Goal: Task Accomplishment & Management: Use online tool/utility

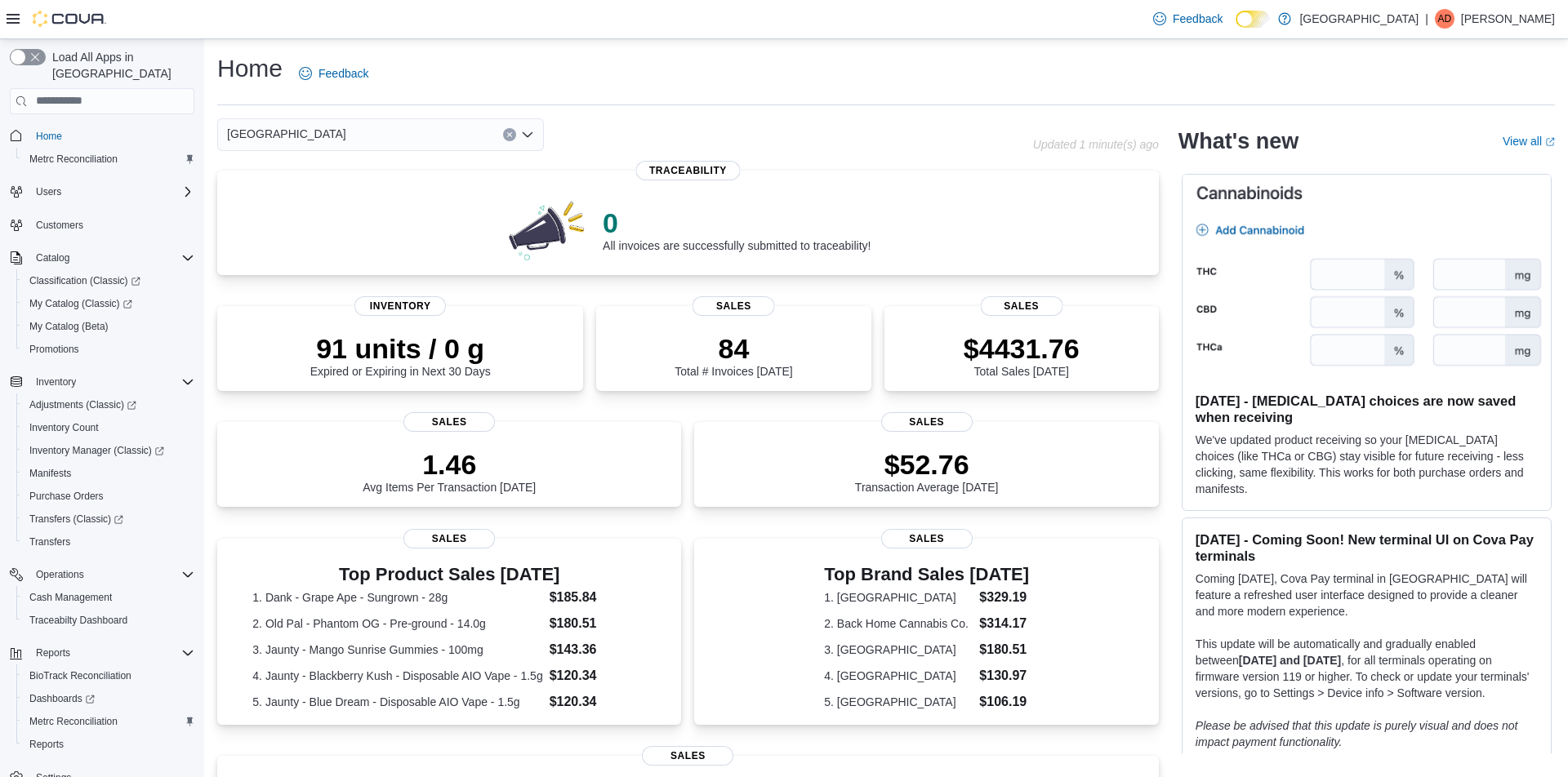
click at [529, 135] on icon "Open list of options" at bounding box center [528, 134] width 10 height 5
click at [529, 135] on icon "Close list of options" at bounding box center [528, 134] width 10 height 5
click at [63, 219] on span "Customers" at bounding box center [60, 225] width 47 height 13
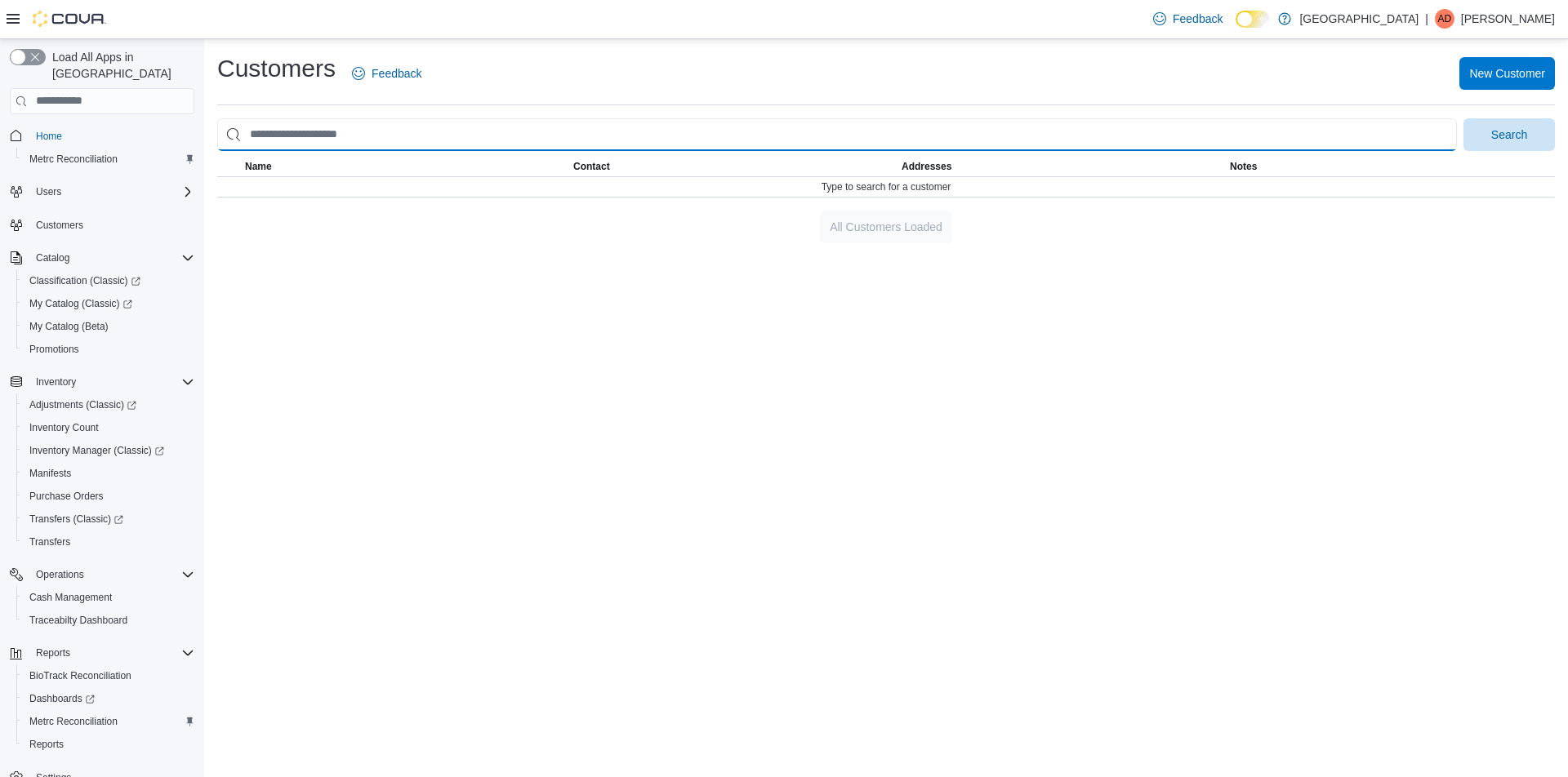
click at [334, 140] on input "search" at bounding box center [837, 134] width 1240 height 33
type input "*****"
click at [1463, 118] on button "Search" at bounding box center [1509, 134] width 91 height 33
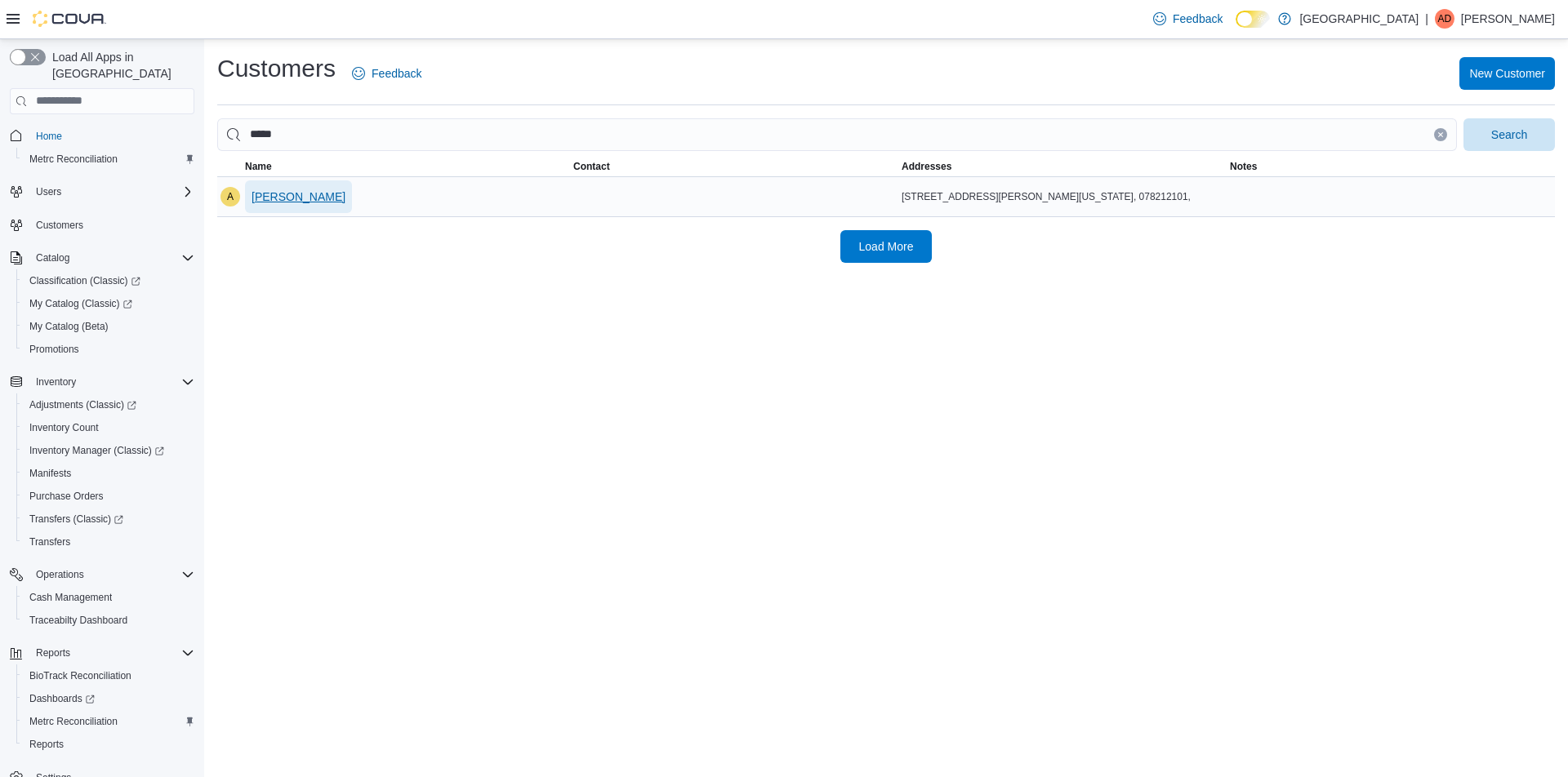
click at [345, 194] on span "[PERSON_NAME]" at bounding box center [298, 196] width 94 height 16
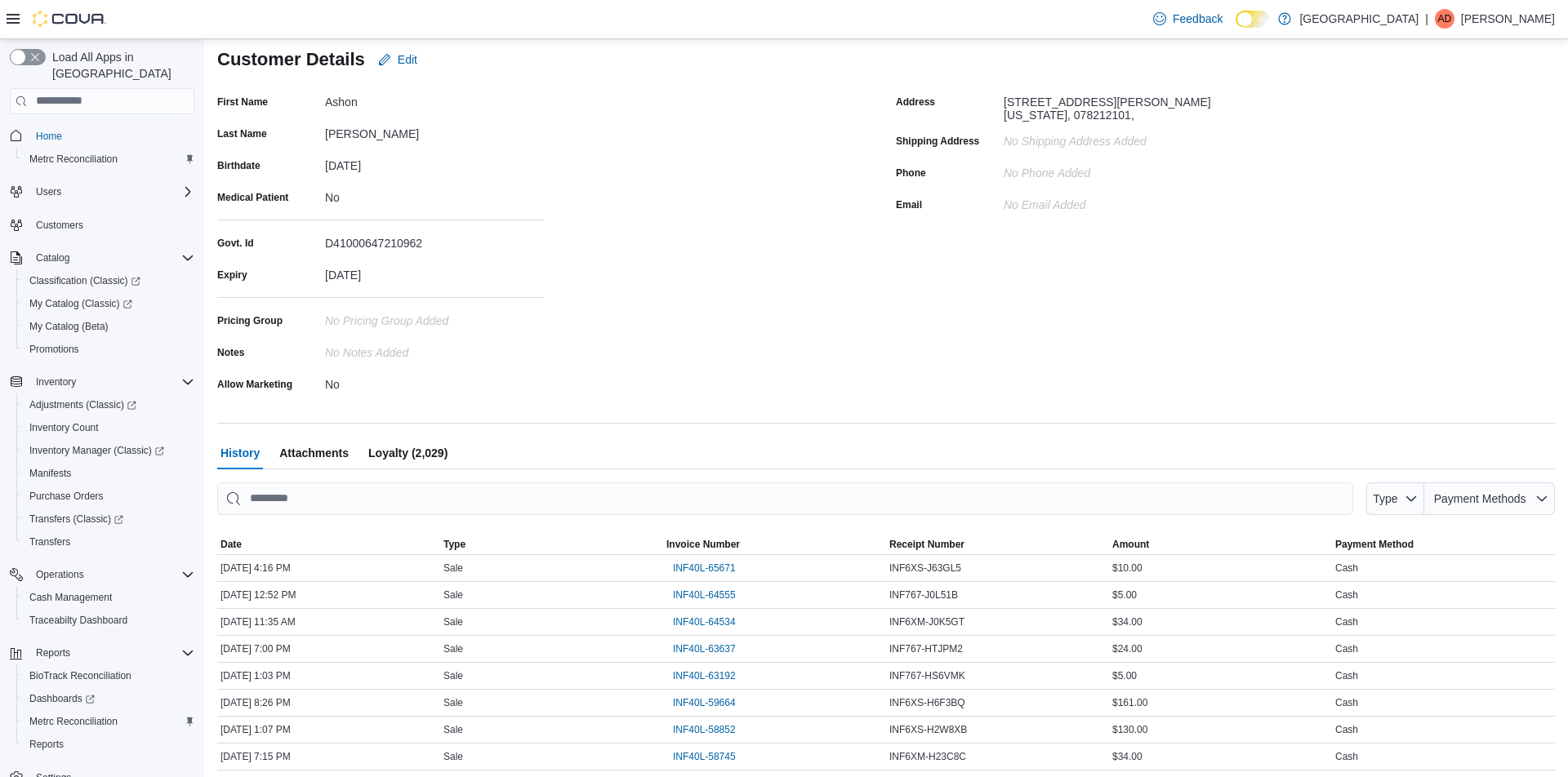
scroll to position [249, 0]
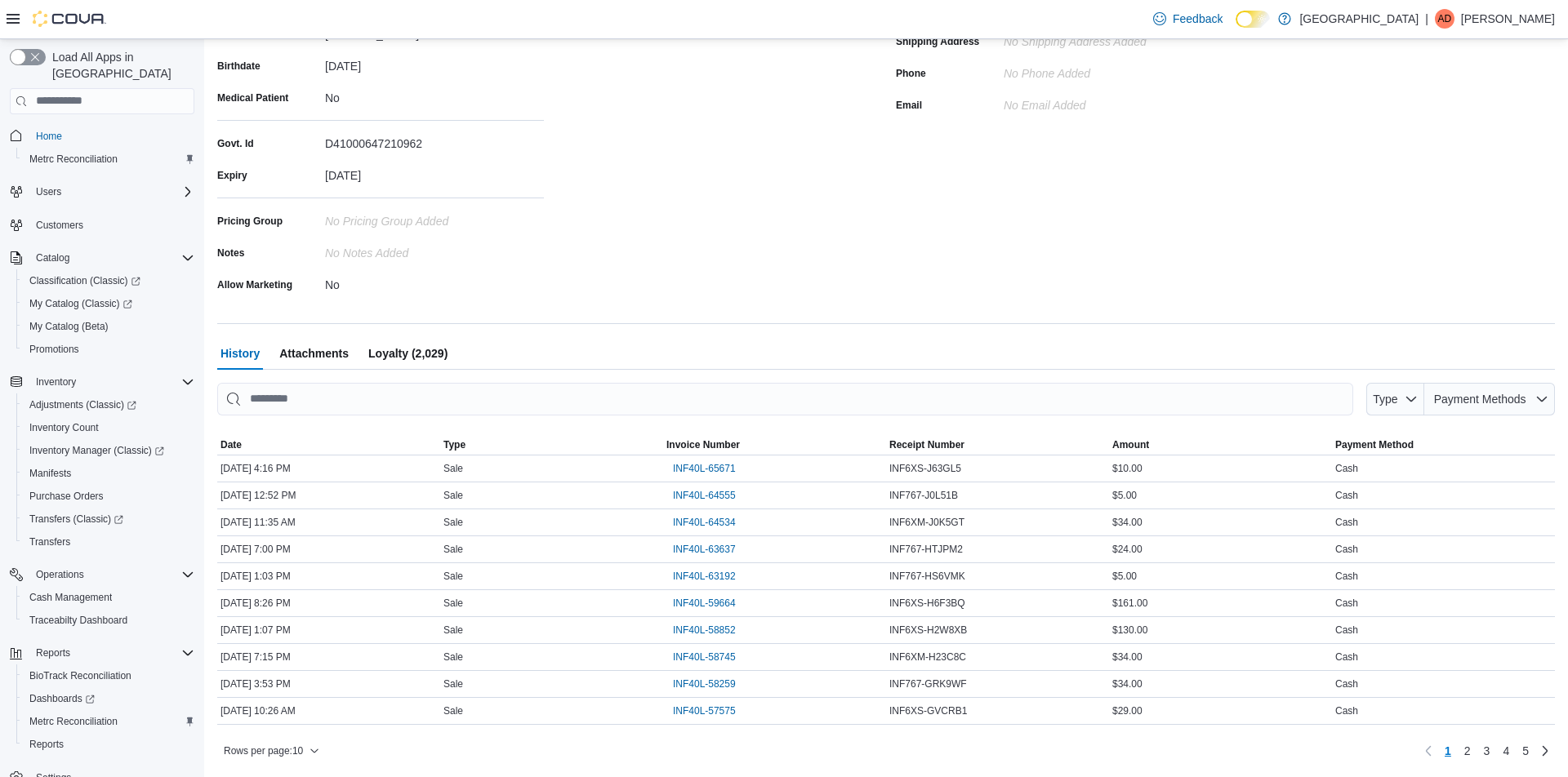
click at [326, 357] on span "Attachments" at bounding box center [314, 353] width 69 height 33
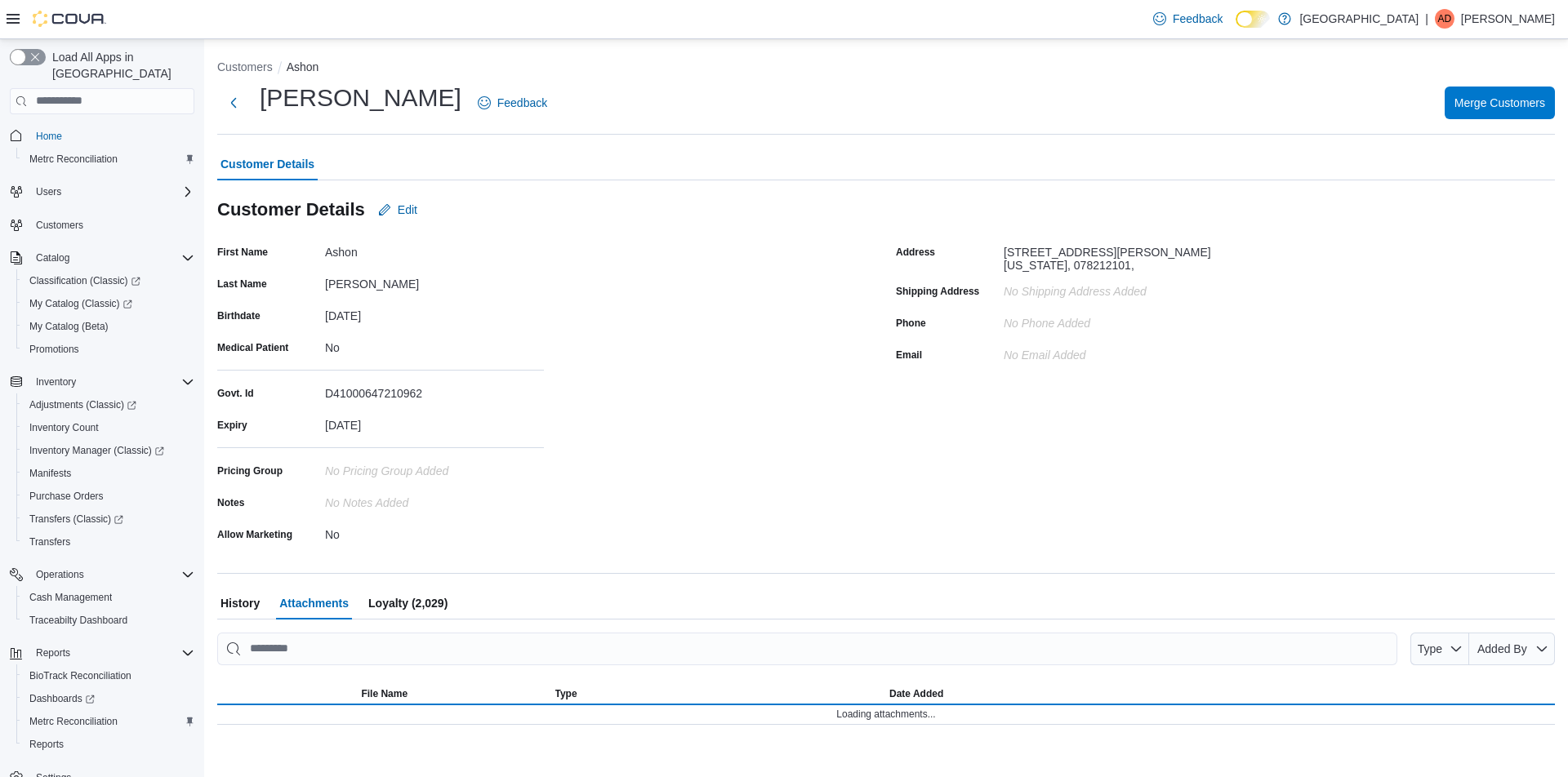
scroll to position [0, 0]
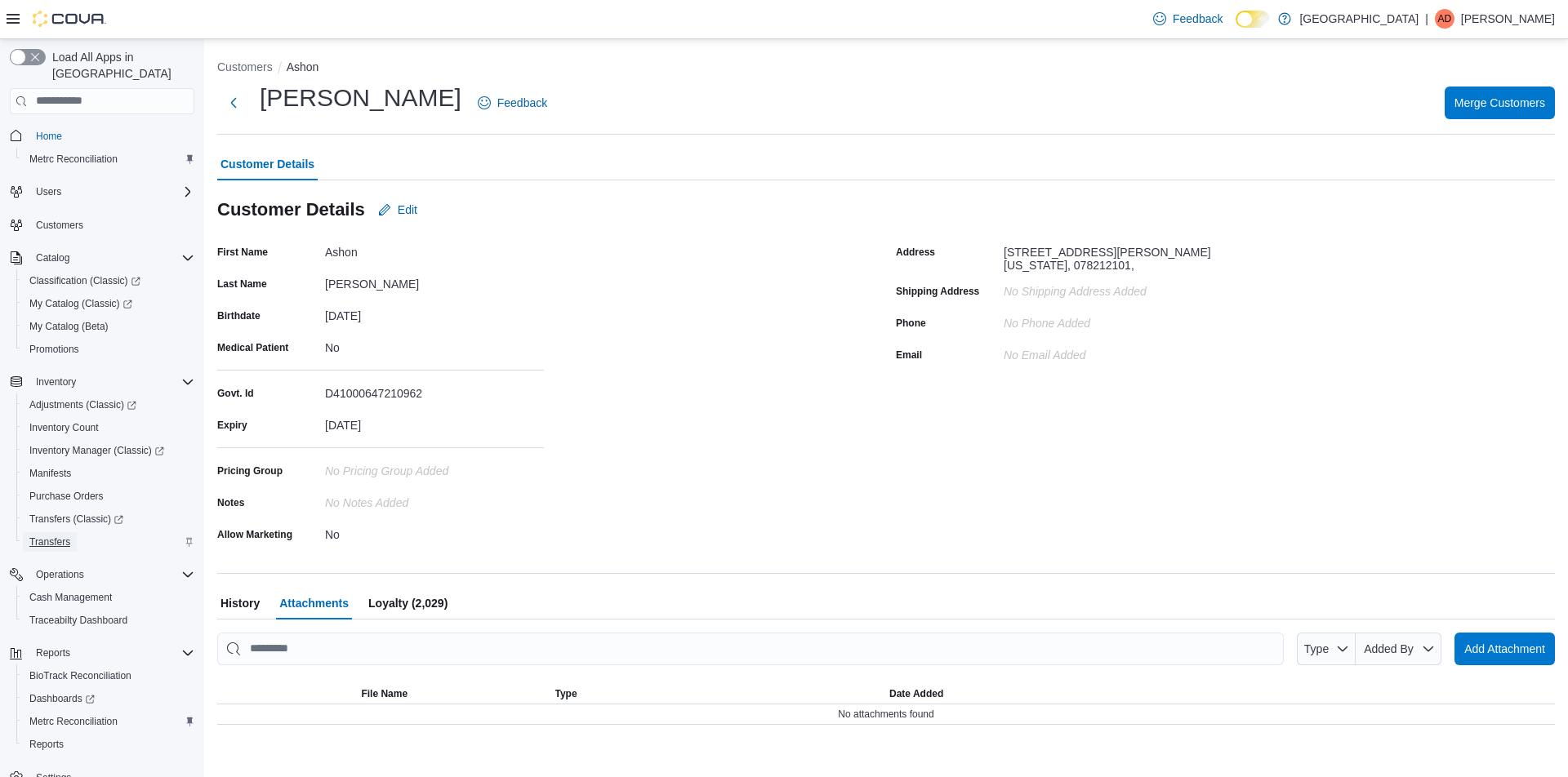
click at [59, 535] on span "Transfers" at bounding box center [50, 541] width 40 height 13
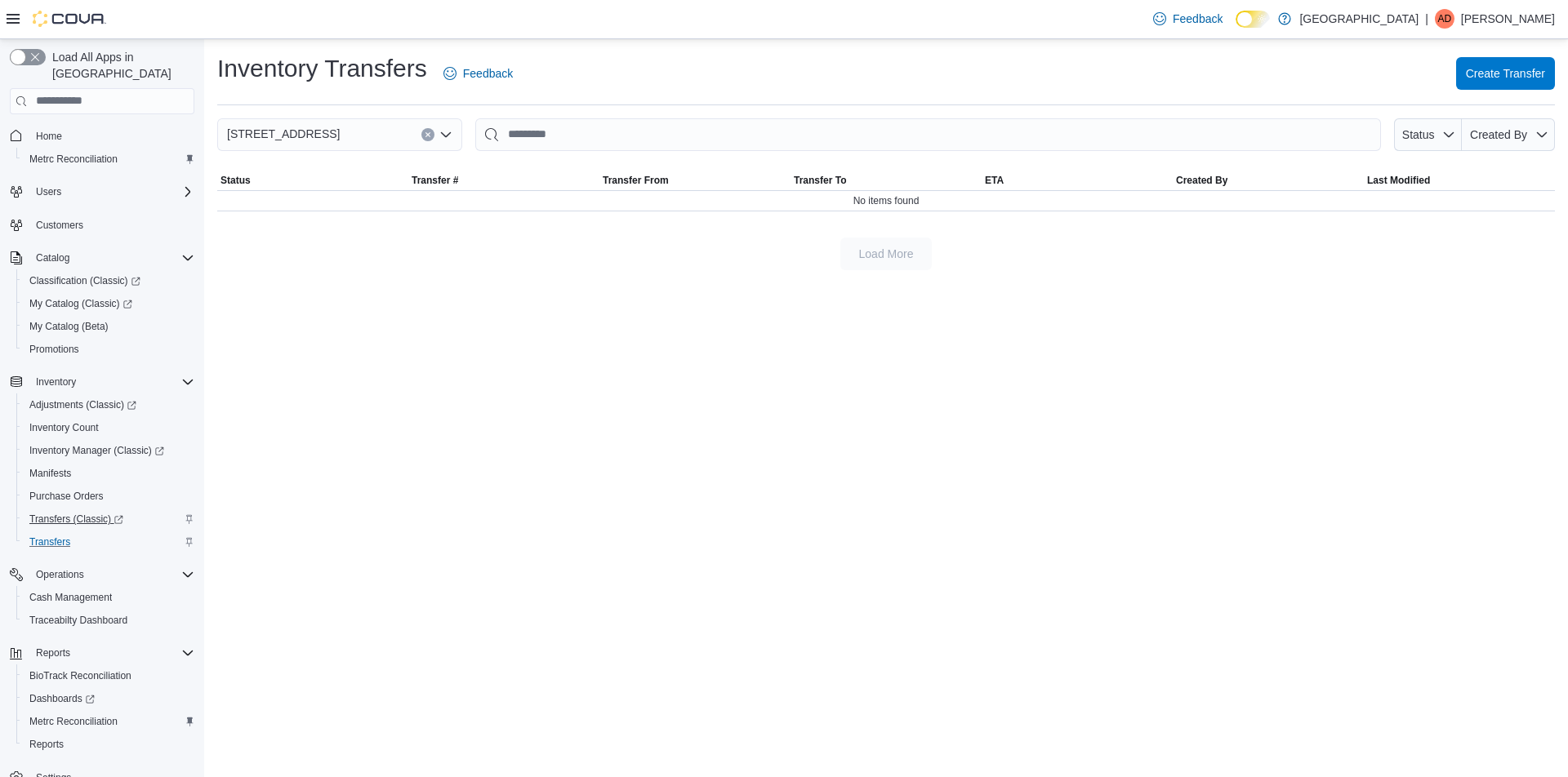
scroll to position [23, 0]
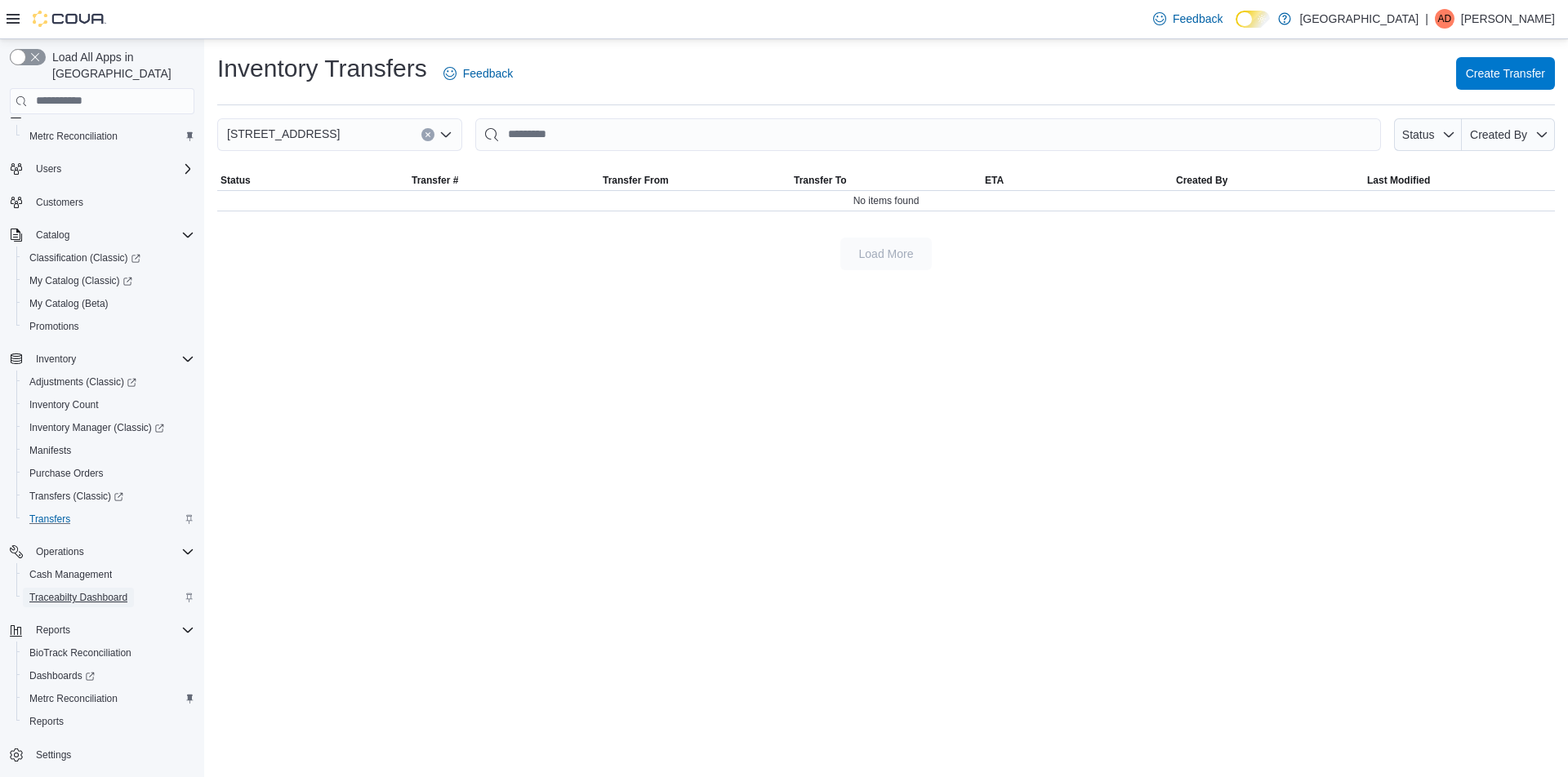
click at [91, 591] on span "Traceabilty Dashboard" at bounding box center [78, 597] width 98 height 13
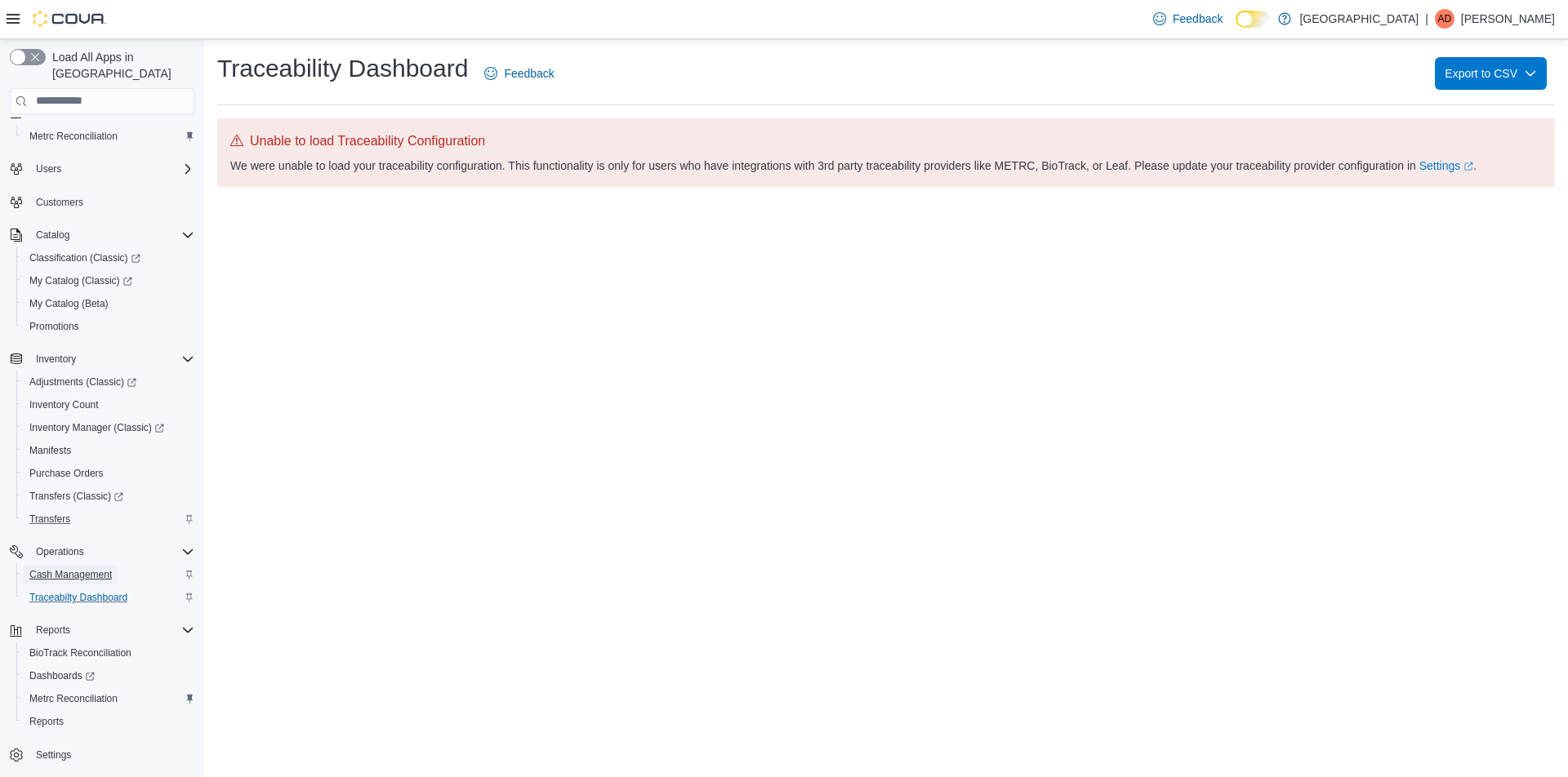
click at [82, 568] on span "Cash Management" at bounding box center [71, 574] width 83 height 13
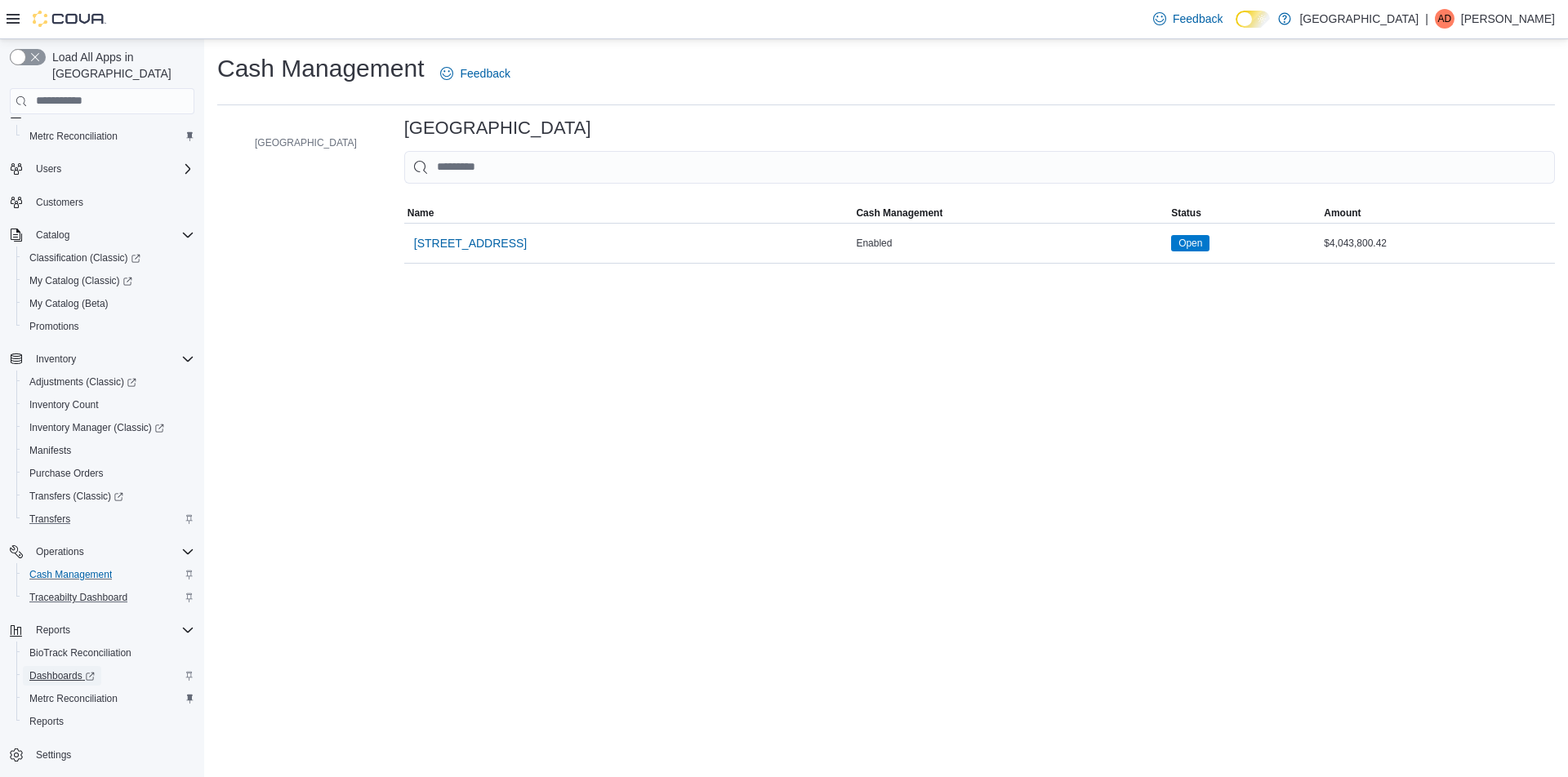
click at [67, 669] on span "Dashboards" at bounding box center [62, 675] width 65 height 13
click at [77, 591] on span "Traceabilty Dashboard" at bounding box center [78, 597] width 98 height 13
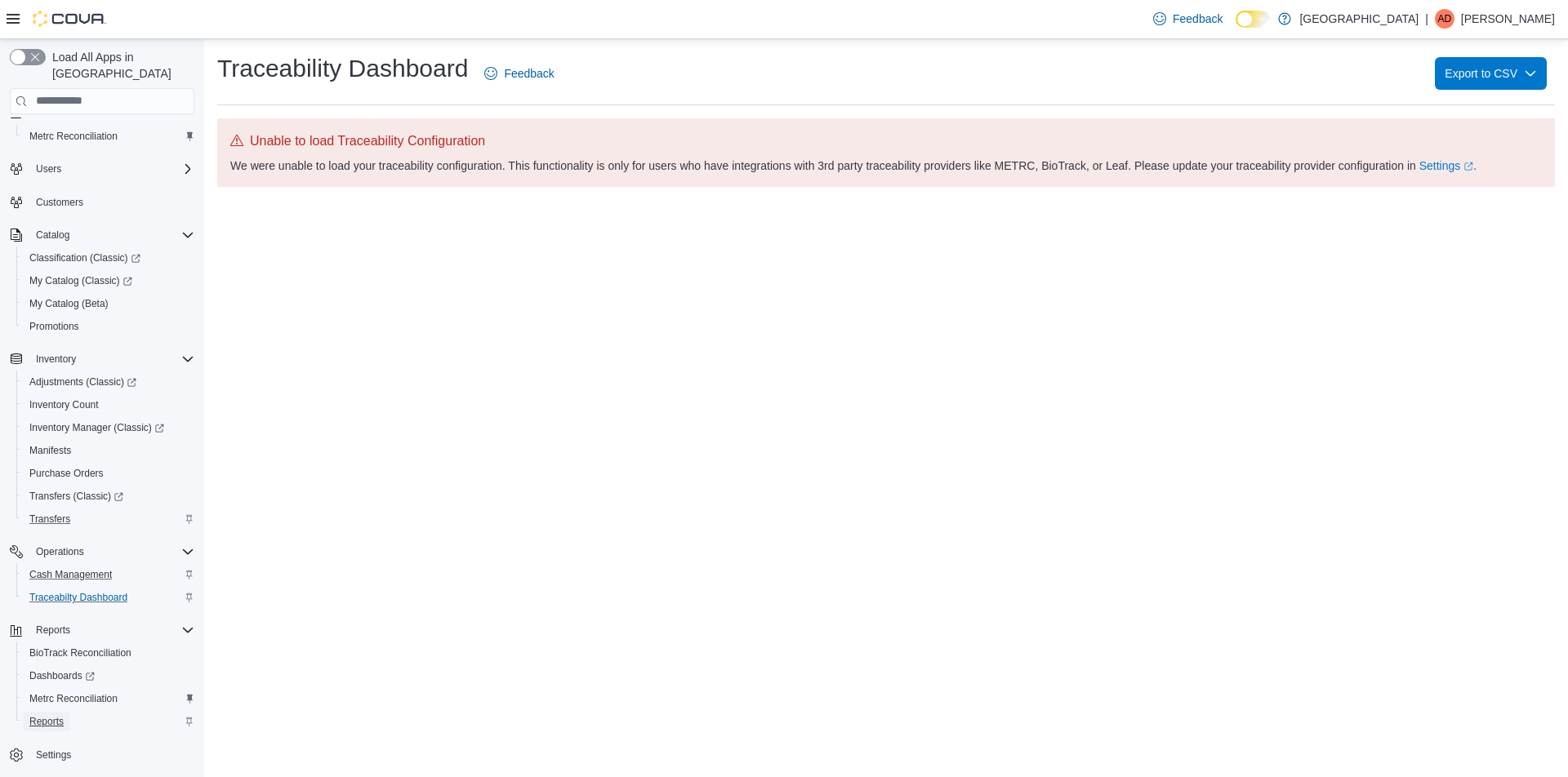
click at [42, 715] on span "Reports" at bounding box center [46, 721] width 35 height 13
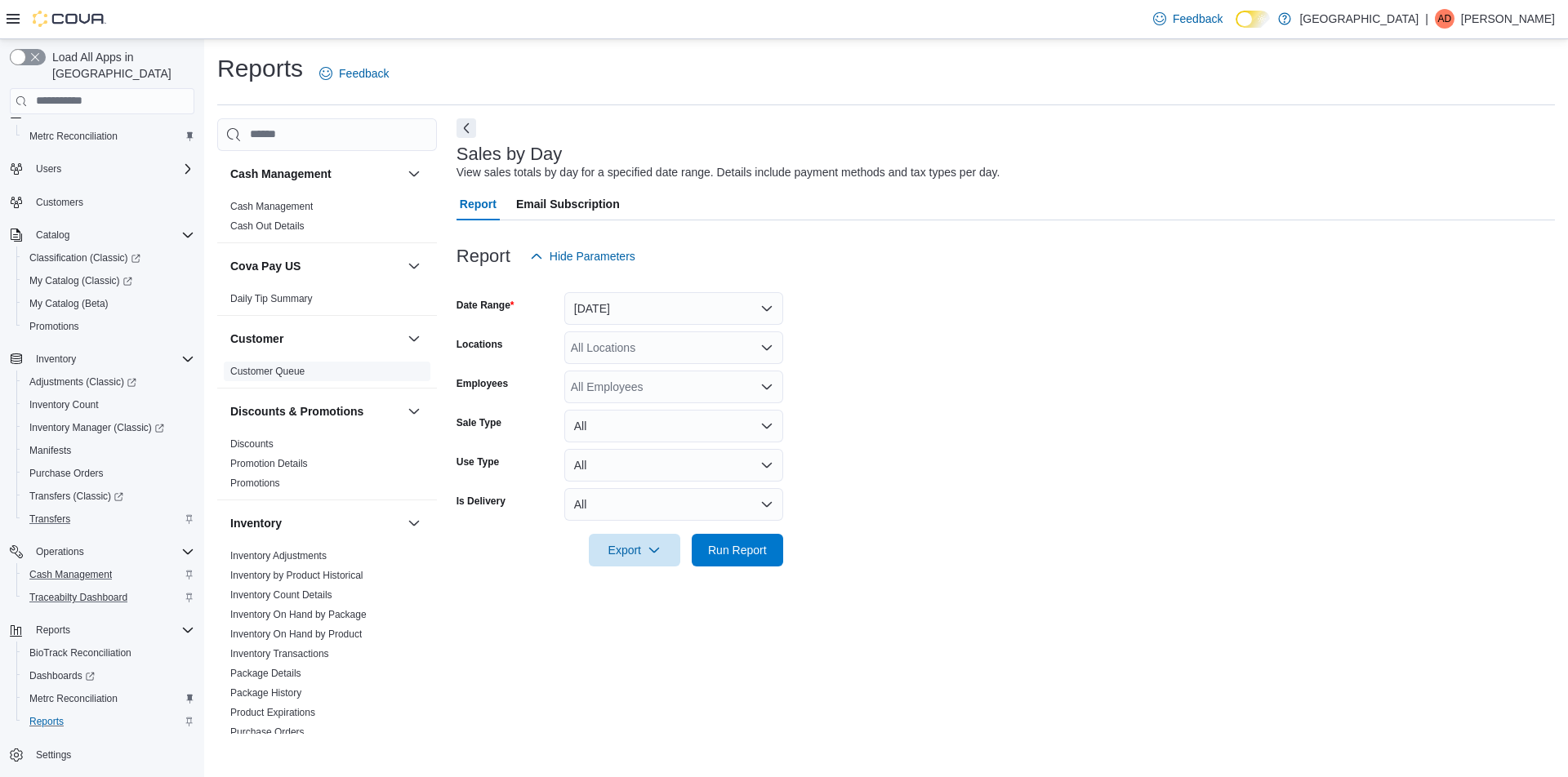
click at [293, 372] on link "Customer Queue" at bounding box center [267, 372] width 74 height 12
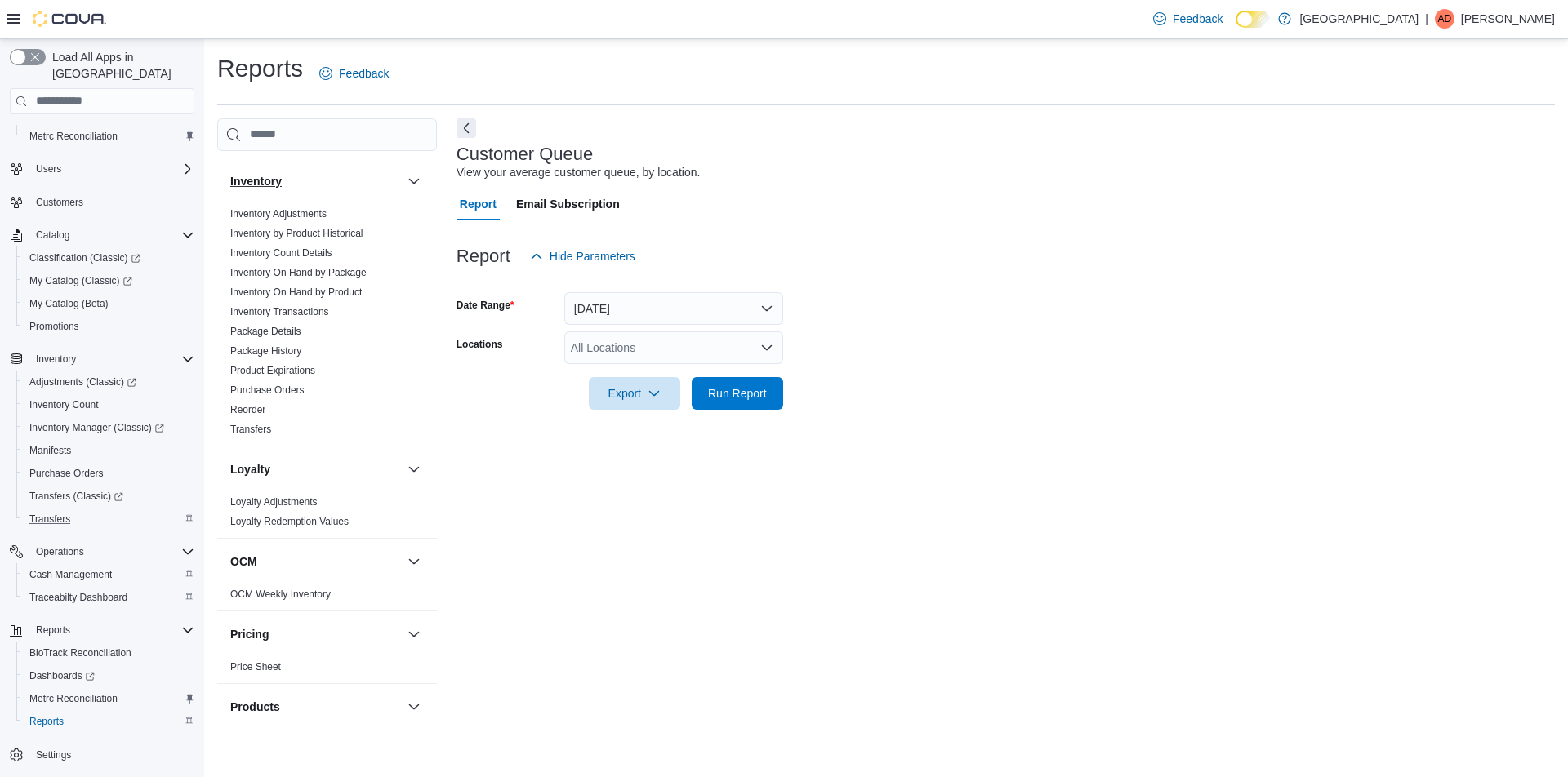
scroll to position [355, 0]
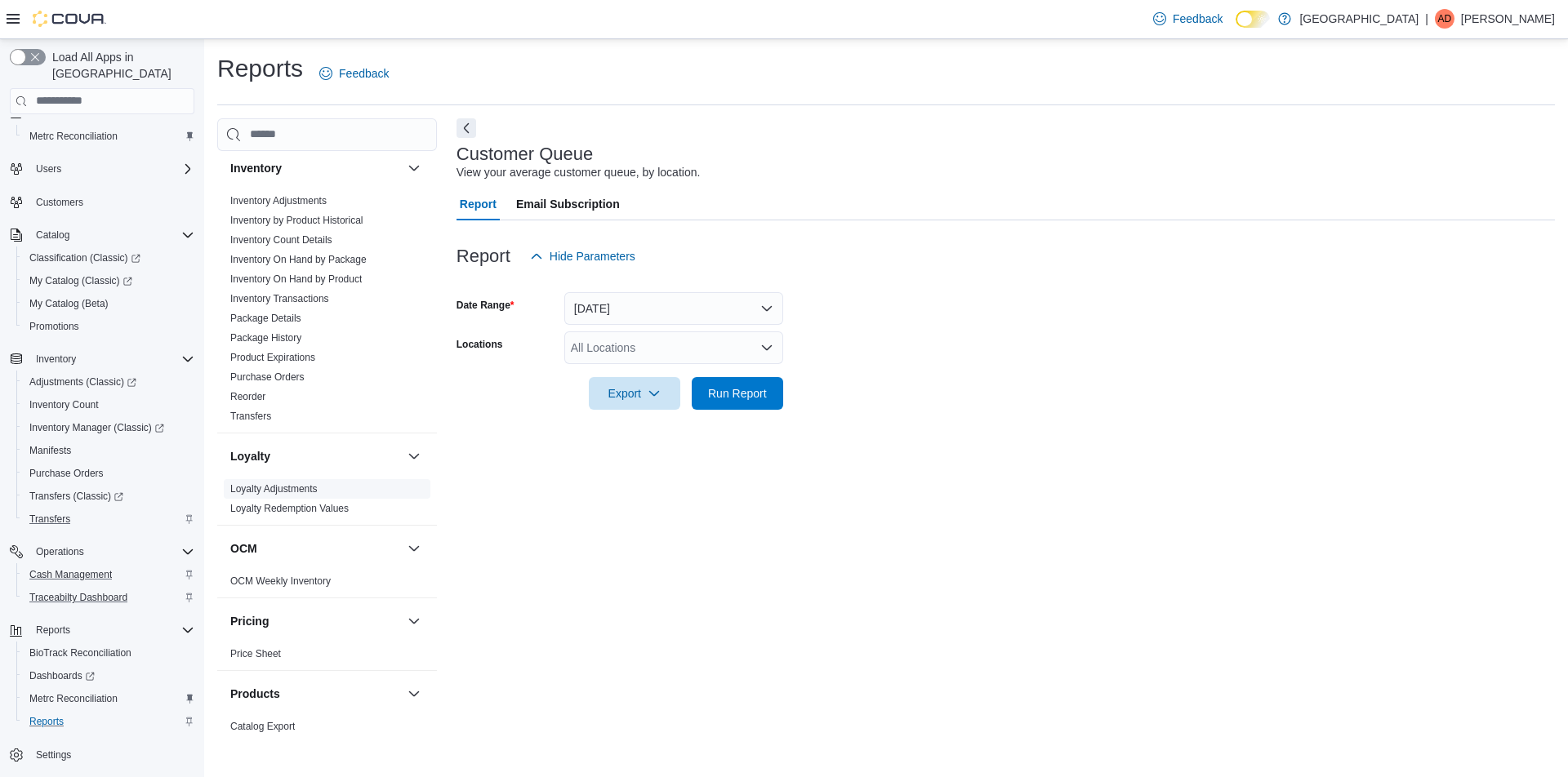
click at [302, 486] on link "Loyalty Adjustments" at bounding box center [274, 489] width 88 height 12
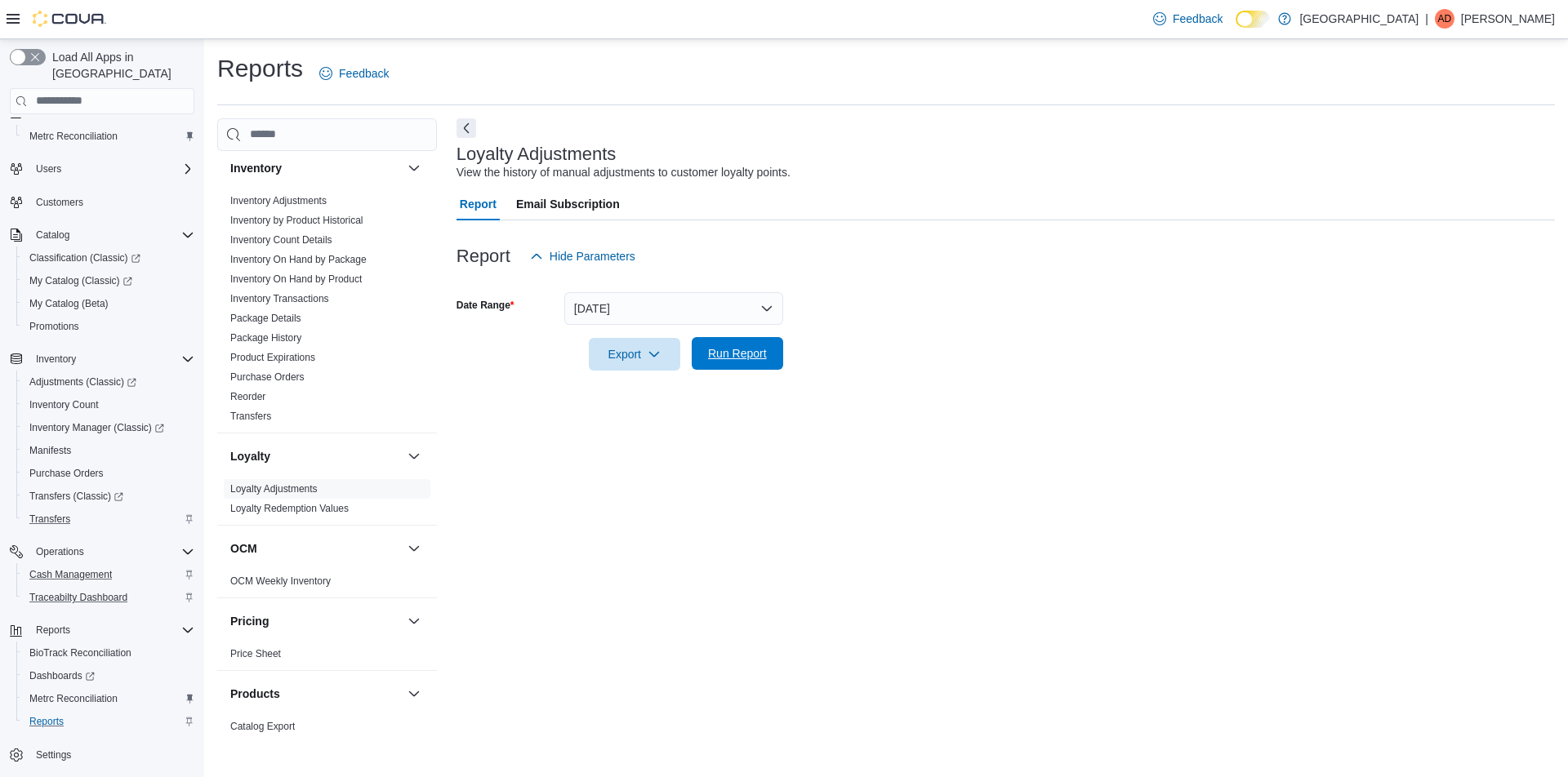
click at [730, 358] on span "Run Report" at bounding box center [738, 353] width 59 height 16
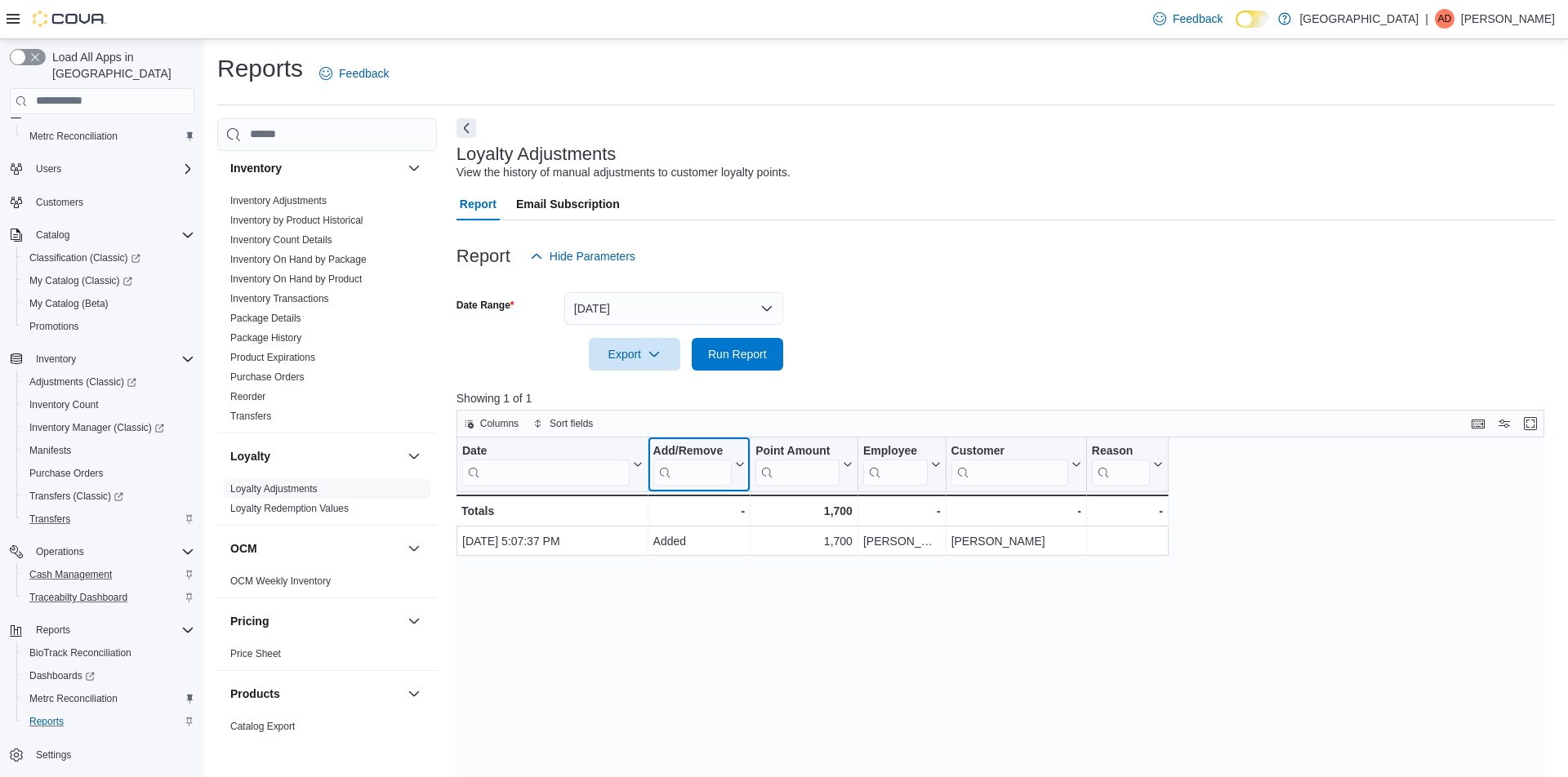
click at [742, 465] on icon at bounding box center [738, 464] width 13 height 10
click at [740, 465] on icon at bounding box center [739, 464] width 8 height 4
click at [1474, 422] on button "Keyboard shortcuts" at bounding box center [1478, 422] width 19 height 19
click at [1504, 429] on button "Display options" at bounding box center [1504, 422] width 19 height 19
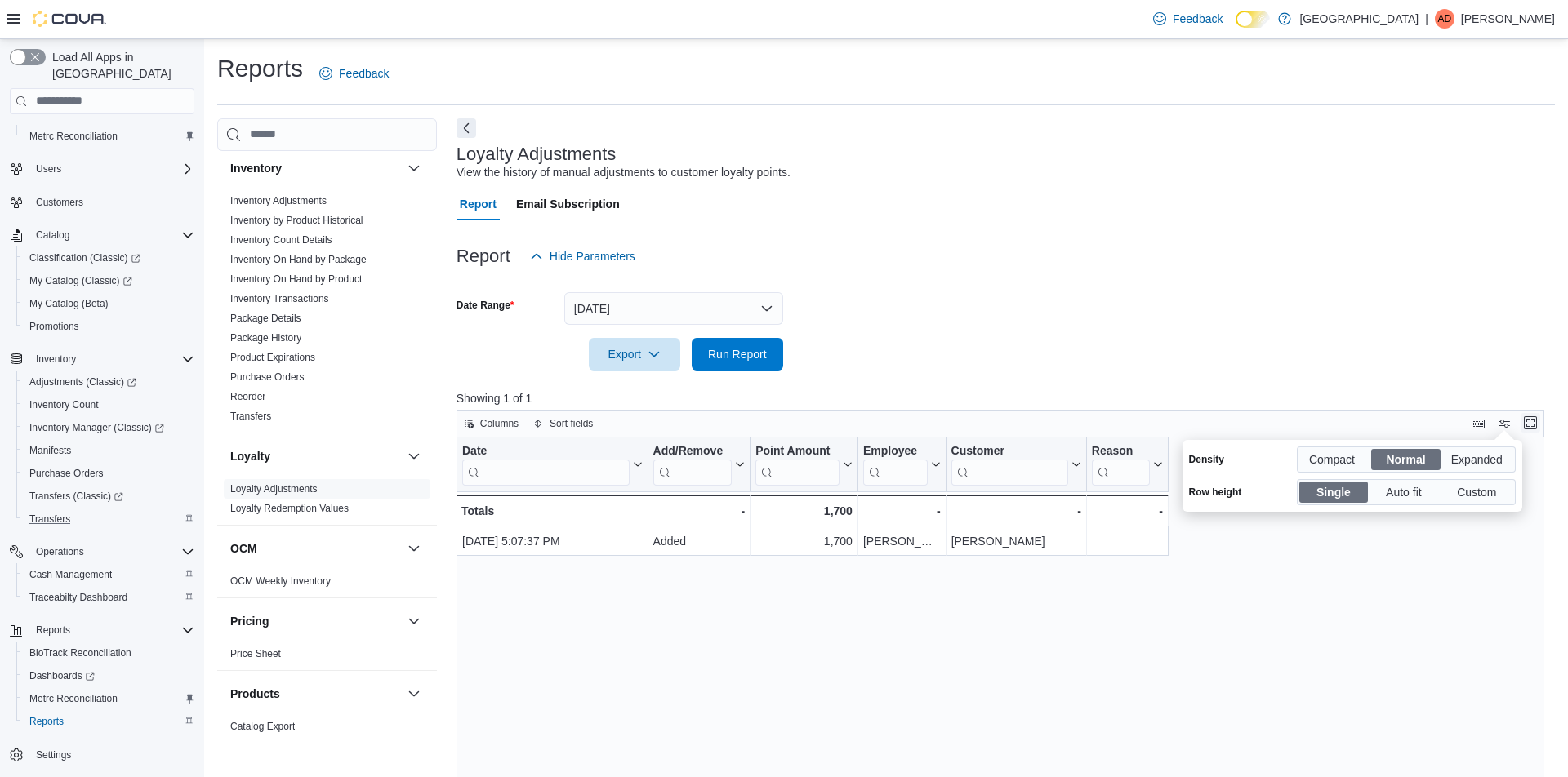
click at [1528, 428] on button "Enter fullscreen" at bounding box center [1530, 422] width 19 height 19
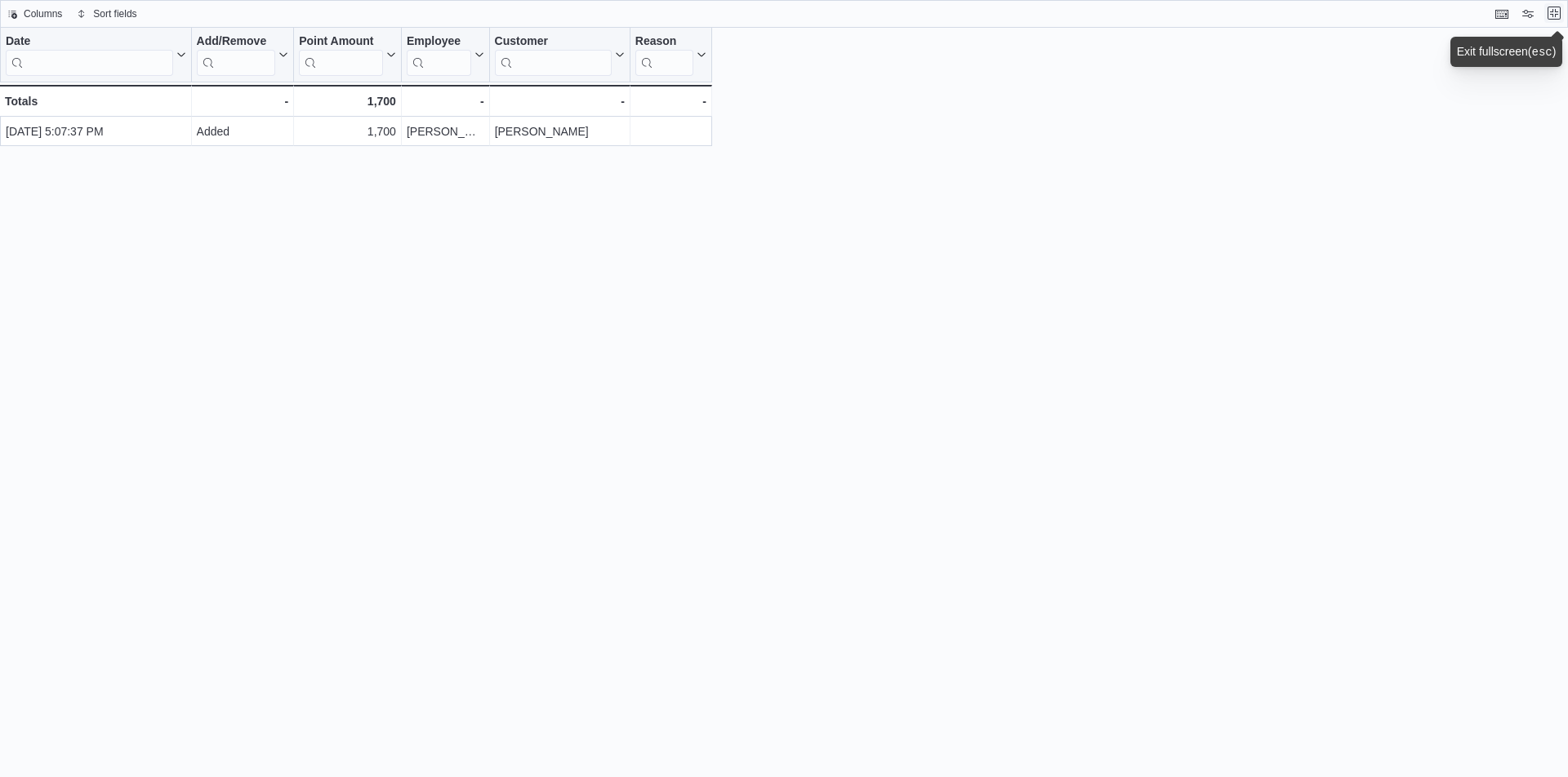
click at [1556, 17] on button "Exit fullscreen" at bounding box center [1554, 13] width 19 height 19
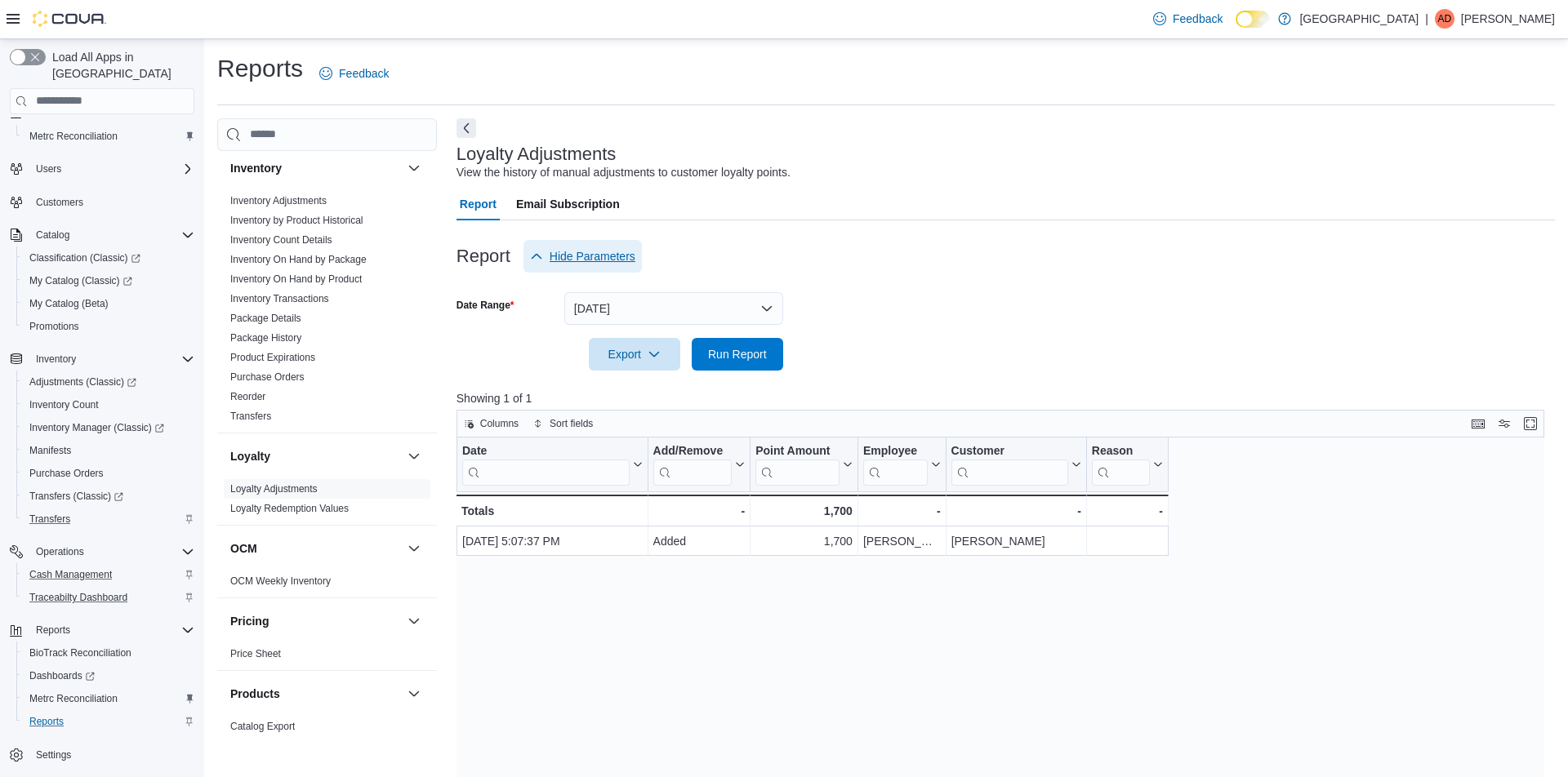
click at [552, 253] on span "Hide Parameters" at bounding box center [593, 255] width 86 height 16
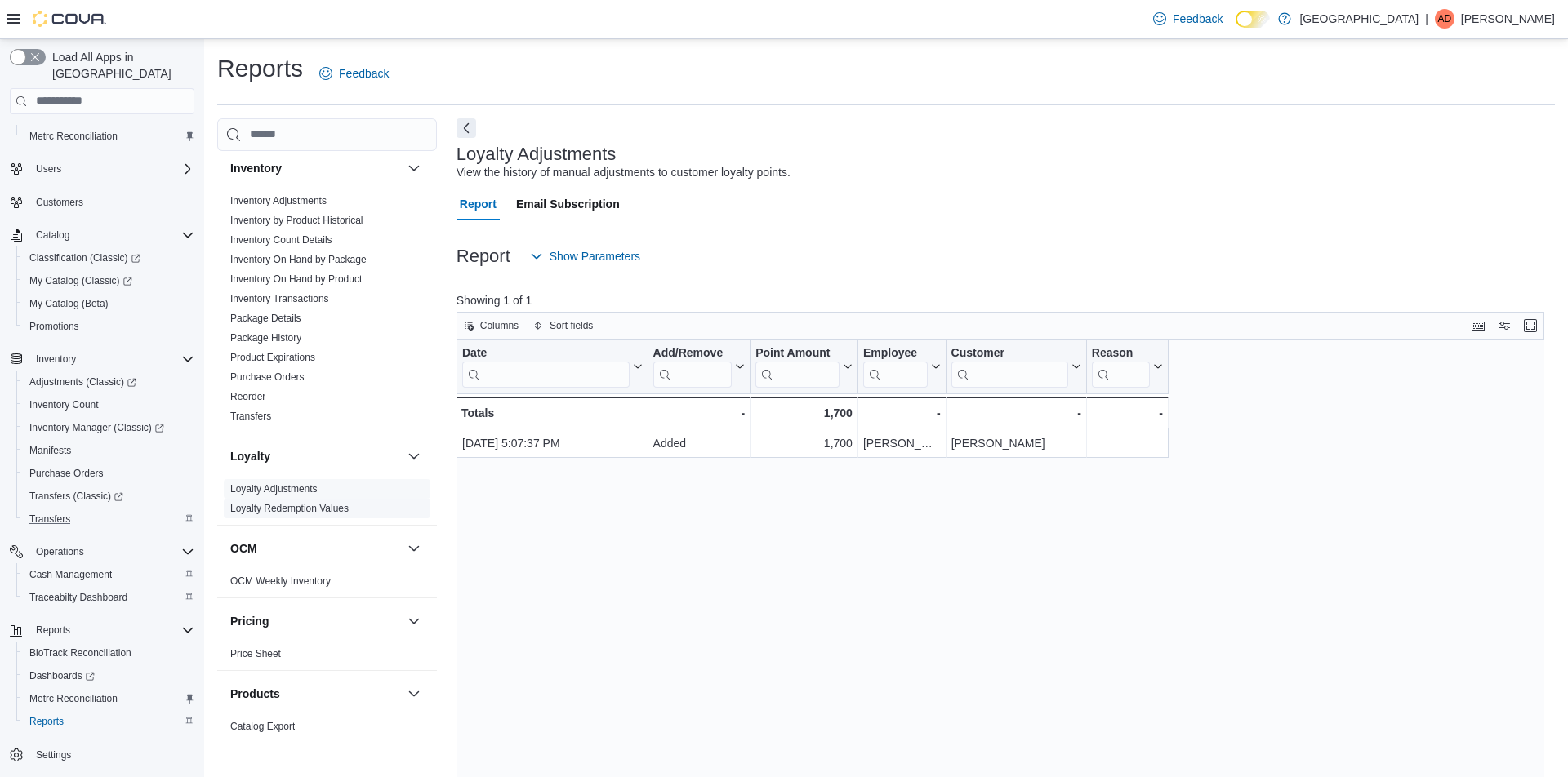
click at [380, 509] on span "Loyalty Redemption Values" at bounding box center [326, 508] width 207 height 19
click at [327, 512] on link "Loyalty Redemption Values" at bounding box center [289, 509] width 118 height 12
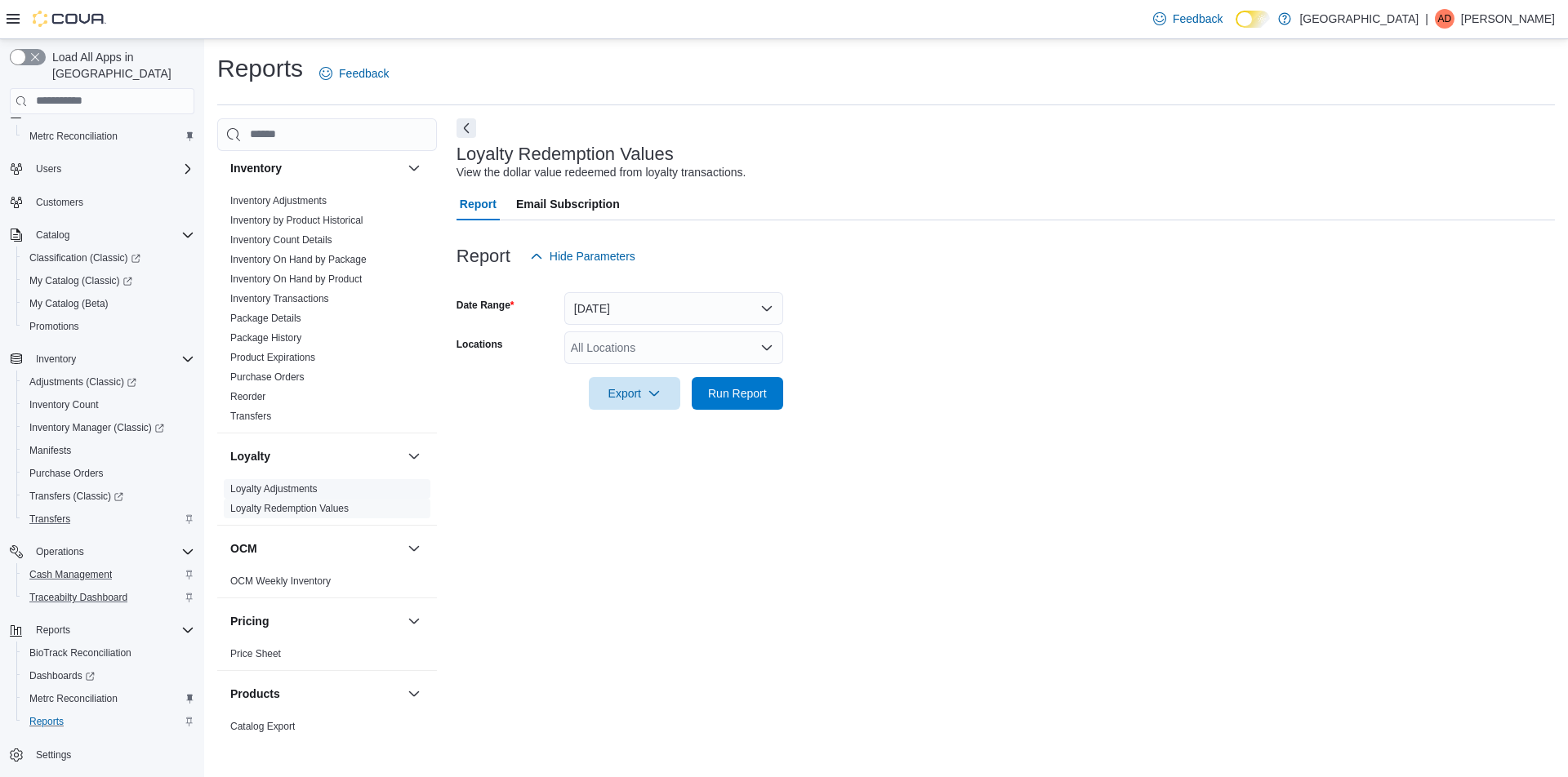
click at [310, 490] on link "Loyalty Adjustments" at bounding box center [274, 489] width 88 height 12
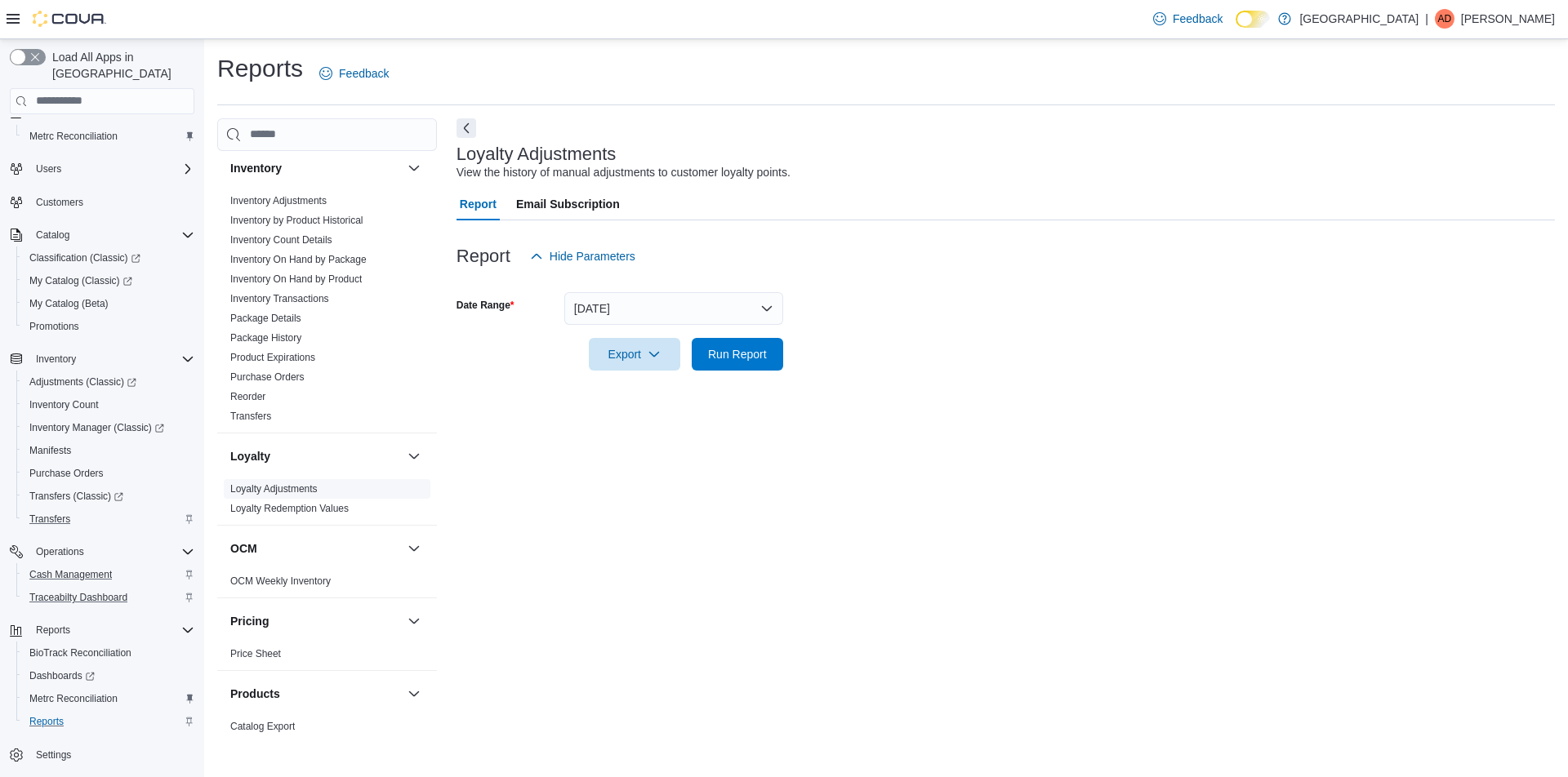
click at [298, 490] on link "Loyalty Adjustments" at bounding box center [274, 489] width 88 height 12
click at [597, 205] on span "Email Subscription" at bounding box center [567, 204] width 104 height 33
